Goal: Find specific page/section: Find specific page/section

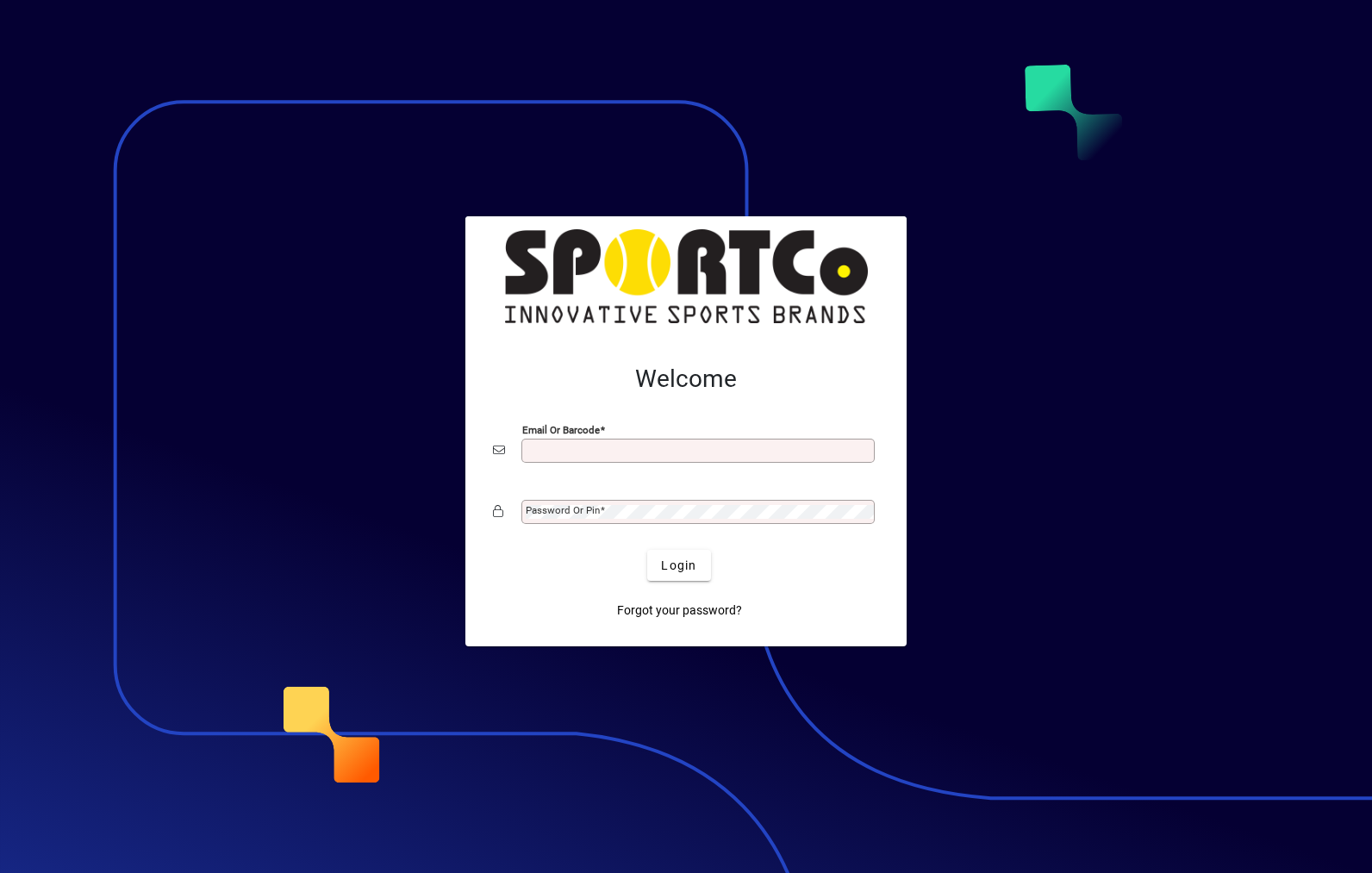
scroll to position [224, 0]
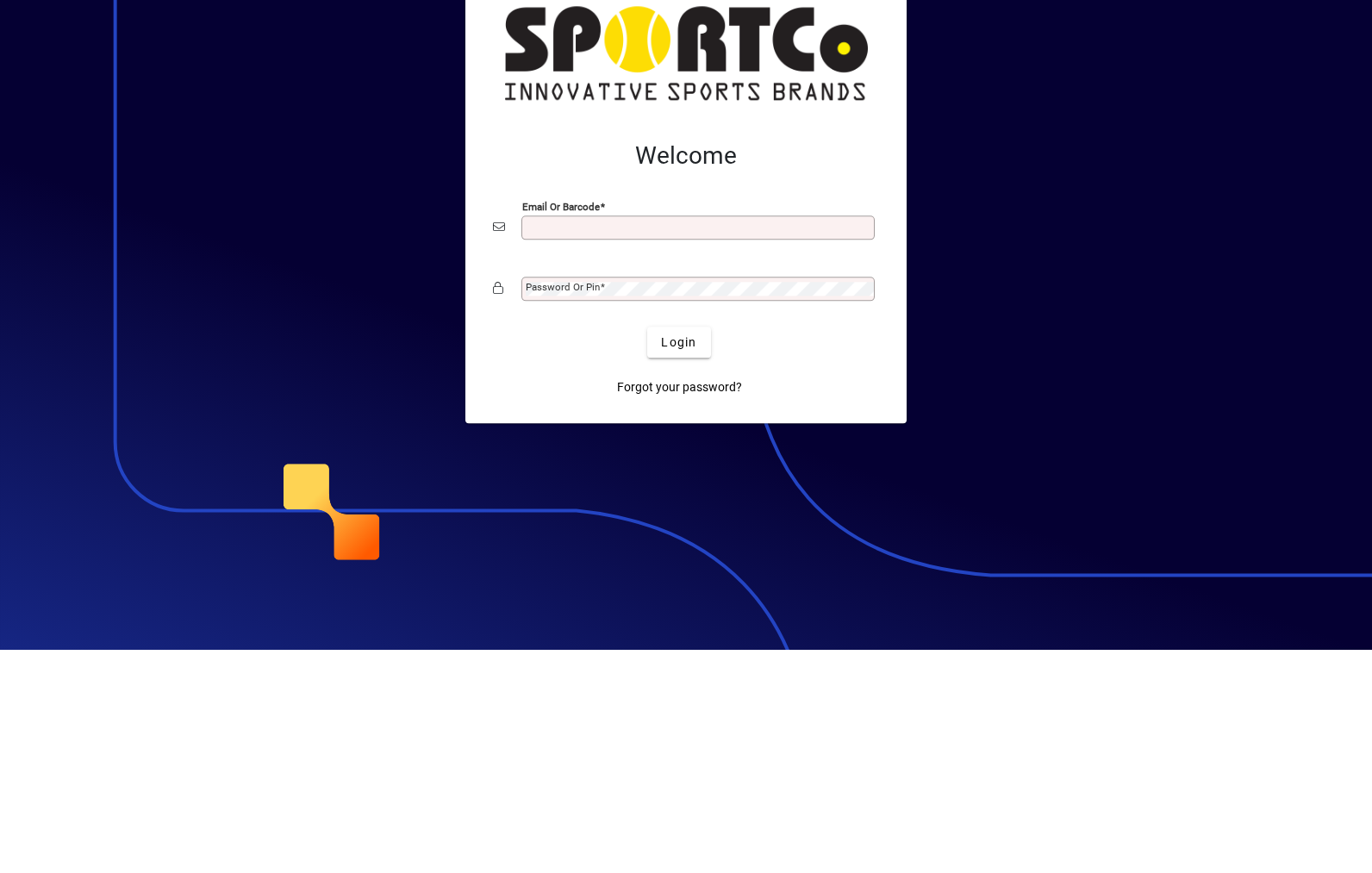
type input "**********"
click at [679, 550] on button "Login" at bounding box center [679, 564] width 63 height 31
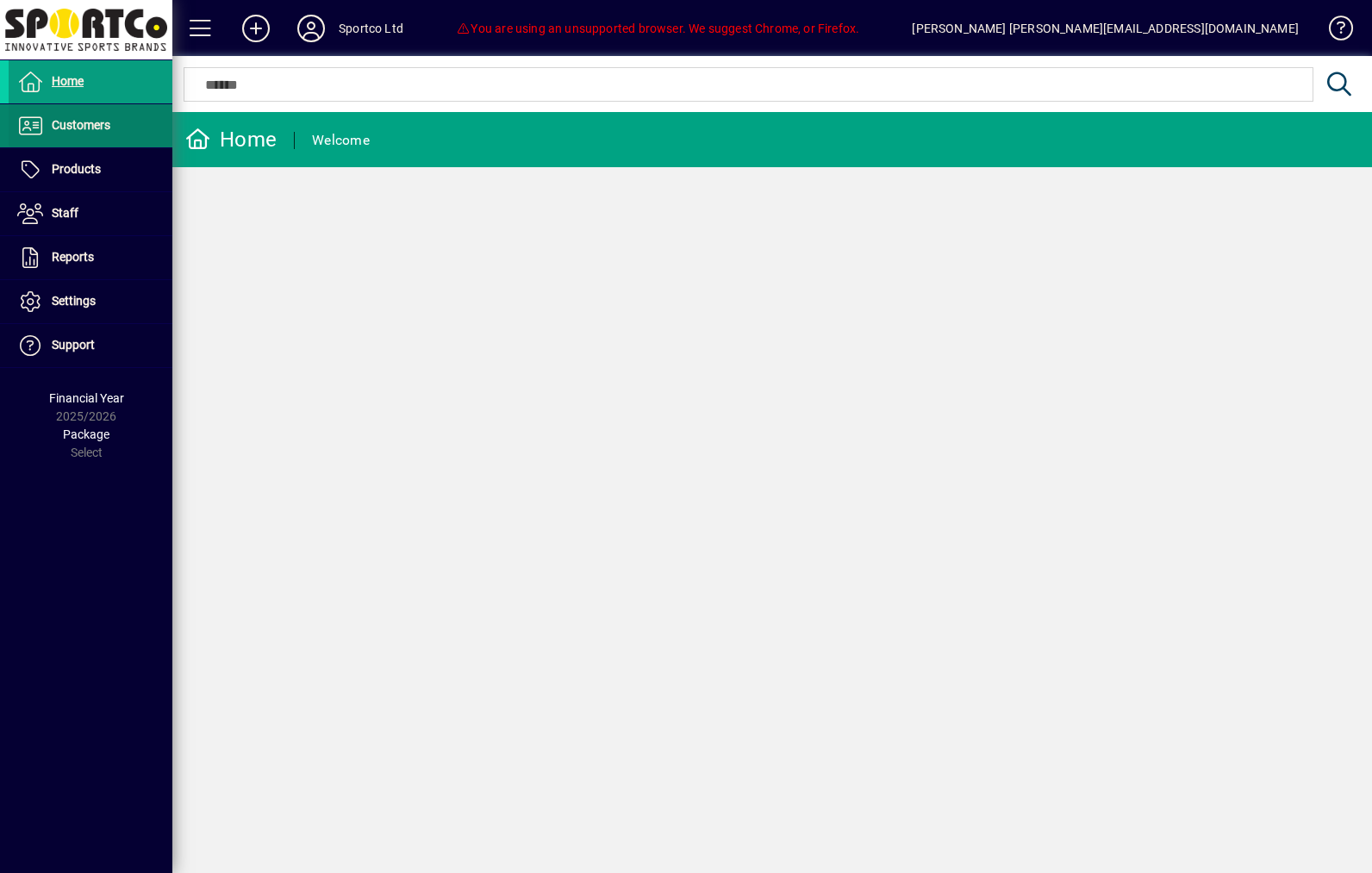
click at [60, 127] on span "Customers" at bounding box center [81, 125] width 59 height 14
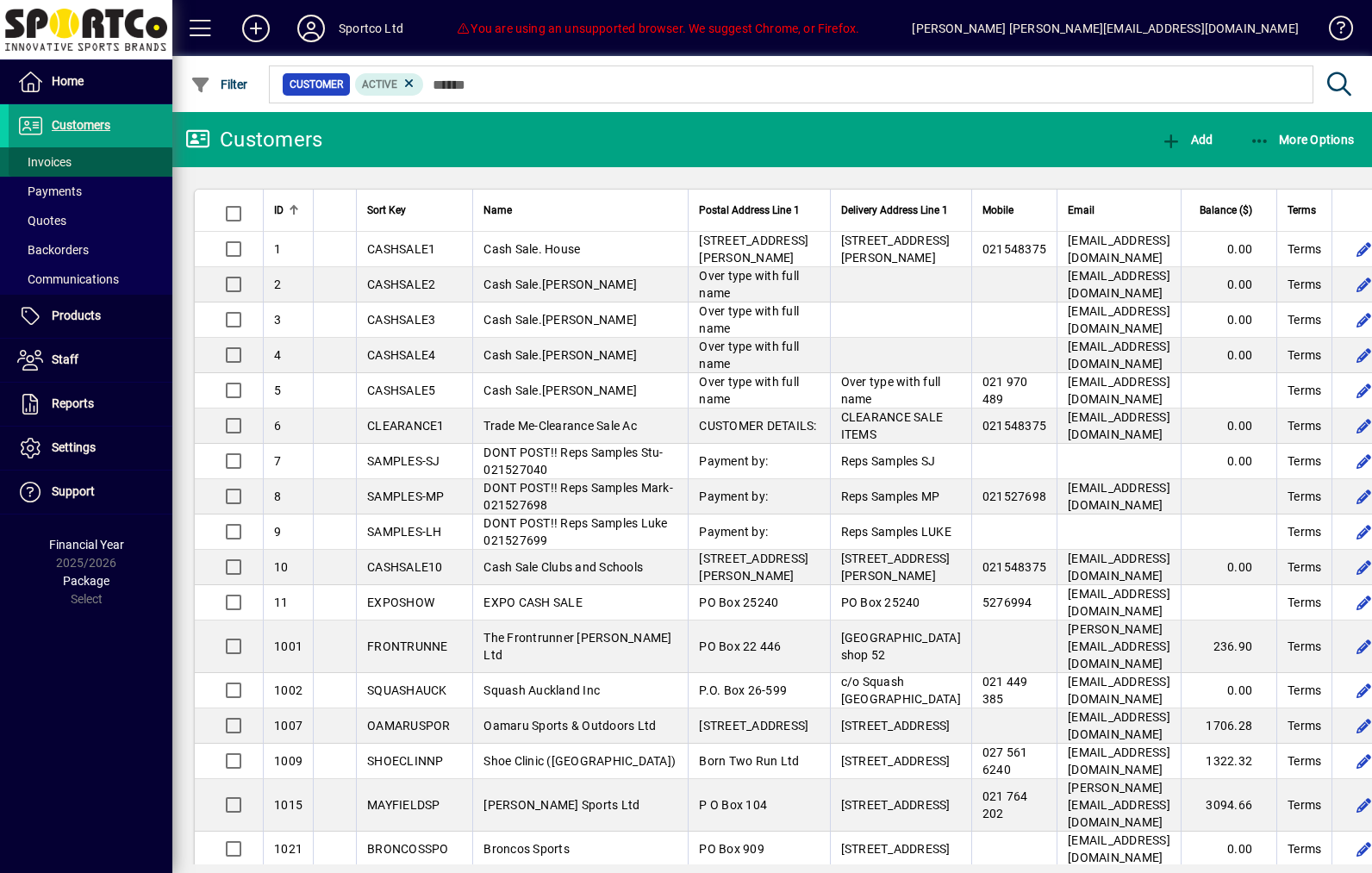
click at [40, 164] on span "Invoices" at bounding box center [45, 162] width 54 height 14
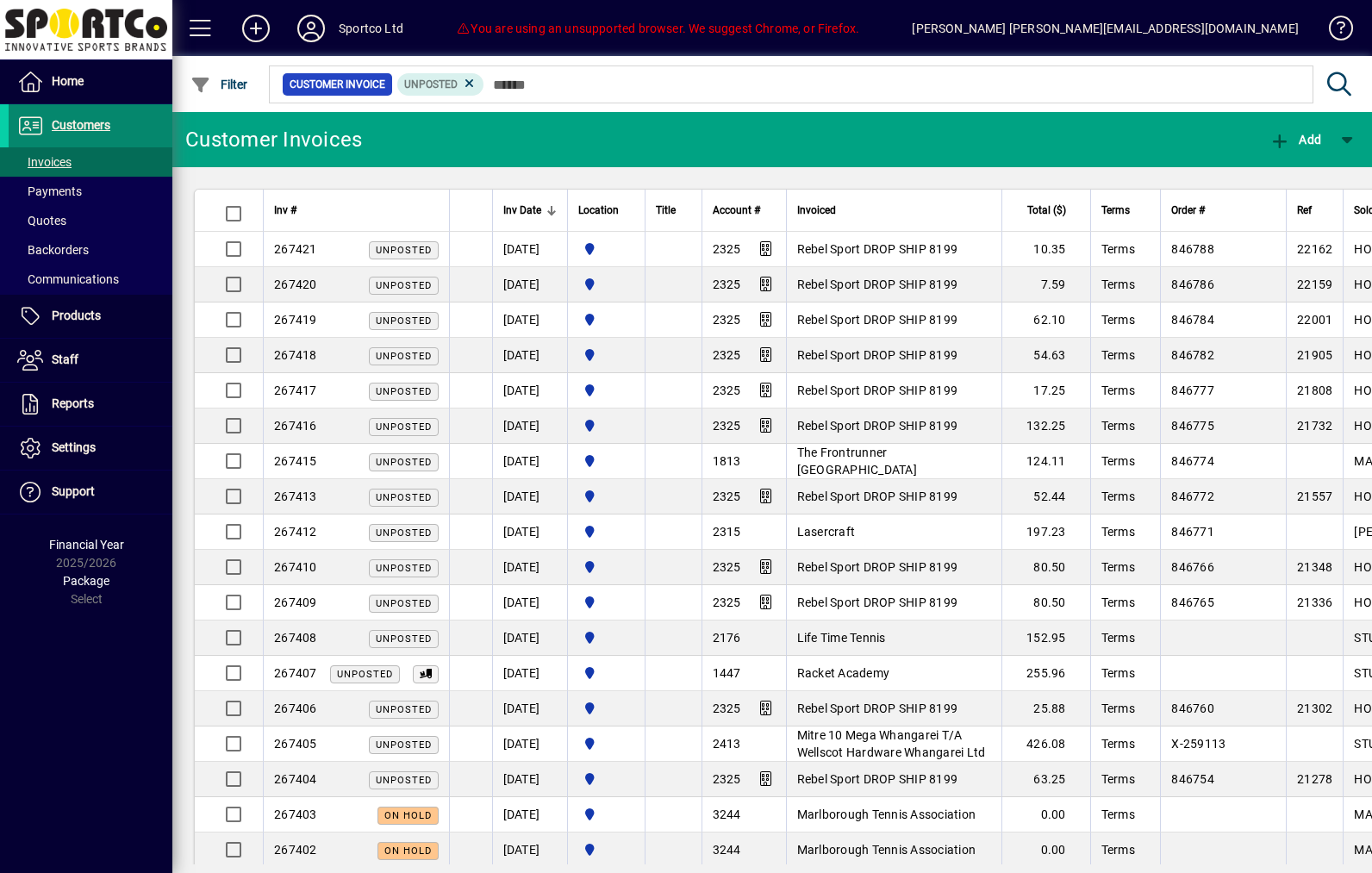
click at [54, 141] on span at bounding box center [90, 125] width 164 height 41
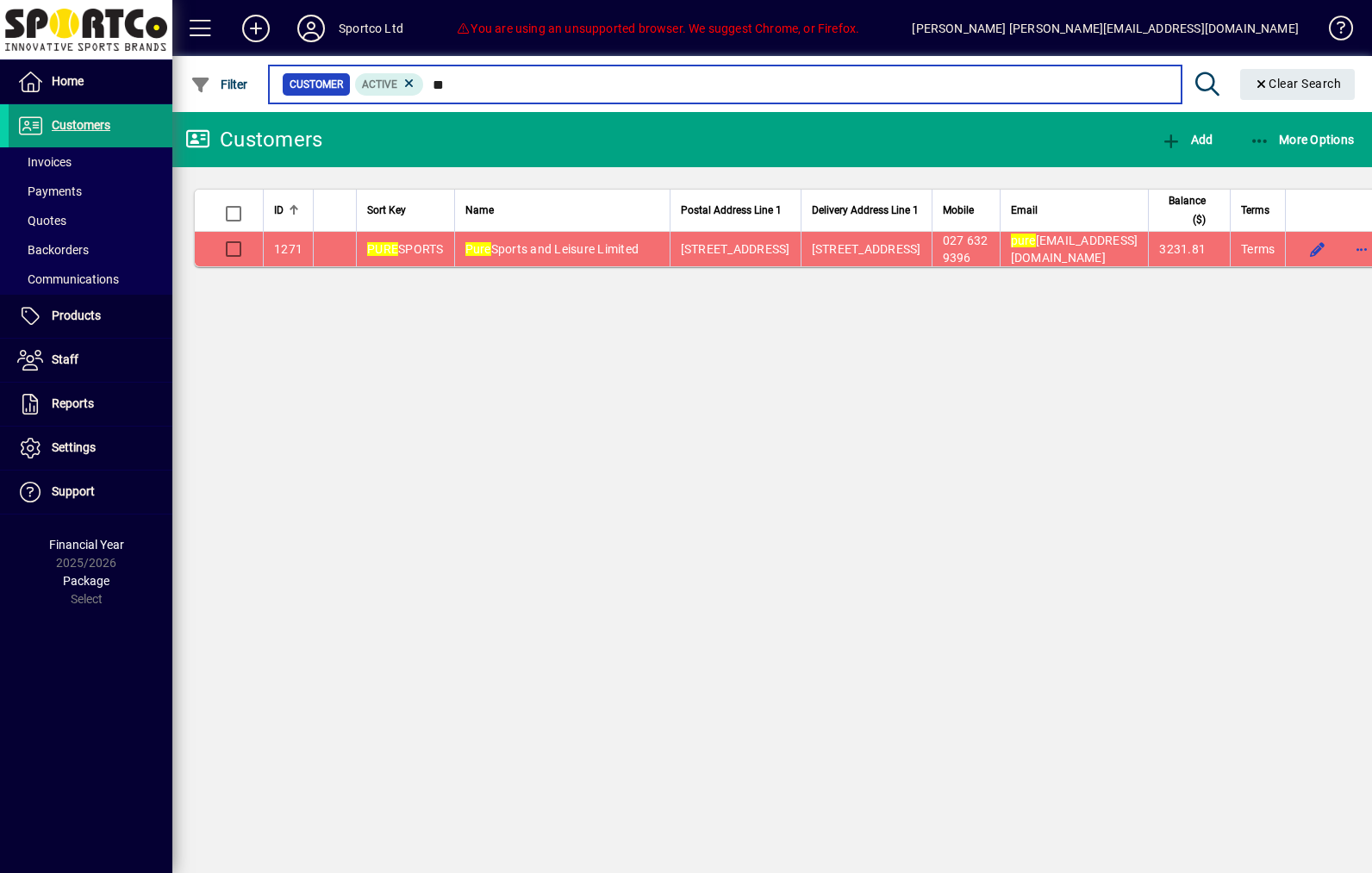
type input "*"
